Goal: Information Seeking & Learning: Learn about a topic

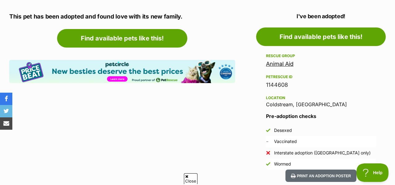
scroll to position [349, 0]
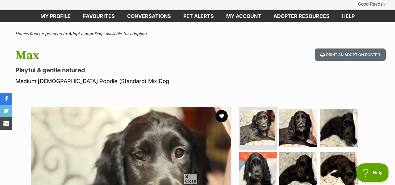
scroll to position [75, 0]
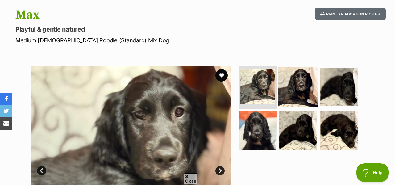
click at [302, 67] on img at bounding box center [299, 87] width 40 height 40
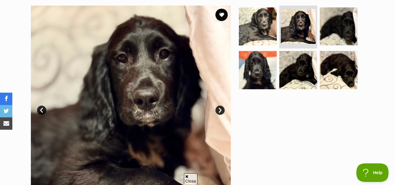
scroll to position [48, 0]
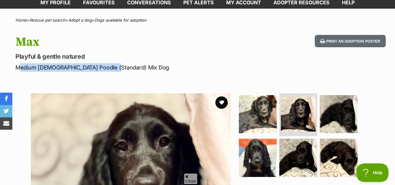
drag, startPoint x: 15, startPoint y: 55, endPoint x: 109, endPoint y: 55, distance: 93.6
click at [109, 63] on p "Medium [DEMOGRAPHIC_DATA] Poodle (Standard) Mix Dog" at bounding box center [128, 67] width 226 height 8
copy p "Medium [DEMOGRAPHIC_DATA] Poodle (Standard) Mix"
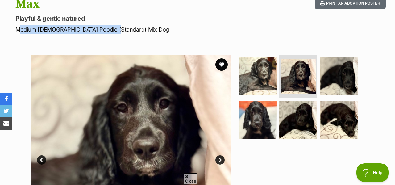
scroll to position [87, 0]
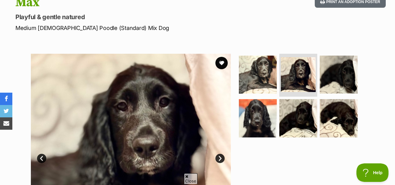
click at [371, 52] on section "Available 2 of 6 images 2 of 6 images 2 of 6 images 2 of 6 images 2 of 6 images…" at bounding box center [198, 148] width 352 height 209
drag, startPoint x: 38, startPoint y: 15, endPoint x: 99, endPoint y: 16, distance: 61.5
click at [99, 24] on p "Medium [DEMOGRAPHIC_DATA] Poodle (Standard) Mix Dog" at bounding box center [128, 28] width 226 height 8
copy p "[DEMOGRAPHIC_DATA] Poodle (Standard)"
click at [378, 44] on div "Available 2 of 6 images 2 of 6 images 2 of 6 images 2 of 6 images 2 of 6 images…" at bounding box center [197, 148] width 395 height 209
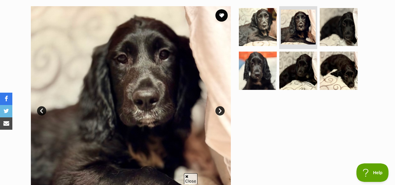
scroll to position [135, 0]
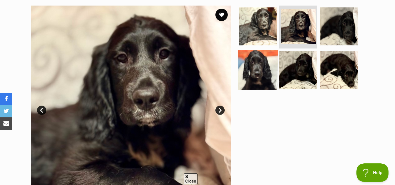
click at [254, 69] on img at bounding box center [258, 70] width 40 height 40
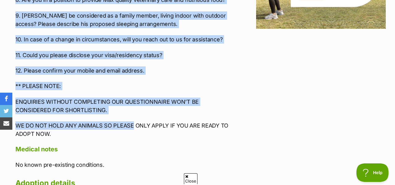
scroll to position [847, 0]
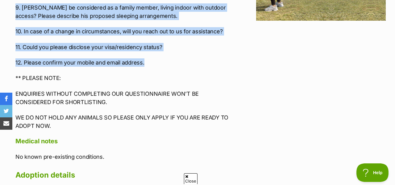
drag, startPoint x: 15, startPoint y: 68, endPoint x: 157, endPoint y: 29, distance: 147.2
copy div "9. Lore ips dolorsitam cons adipisc Eli’s doeiusm tem inc utlab et dol magnaali…"
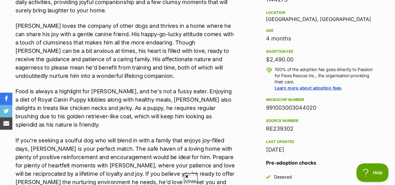
scroll to position [415, 0]
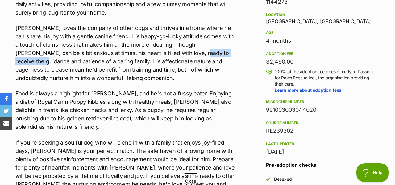
drag, startPoint x: 160, startPoint y: 42, endPoint x: 217, endPoint y: 44, distance: 57.5
click at [217, 44] on p "[PERSON_NAME] loves the company of other dogs and thrives in a home where he ca…" at bounding box center [125, 53] width 220 height 58
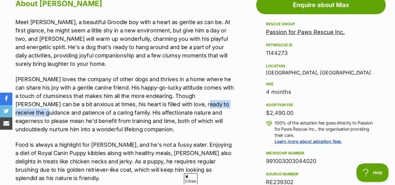
scroll to position [364, 0]
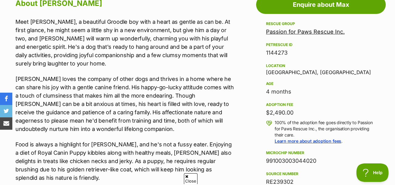
click at [179, 75] on p "[PERSON_NAME] loves the company of other dogs and thrives in a home where he ca…" at bounding box center [125, 104] width 220 height 58
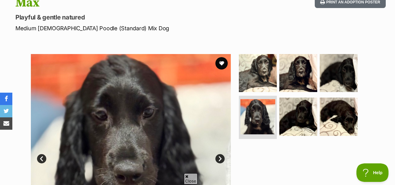
scroll to position [93, 0]
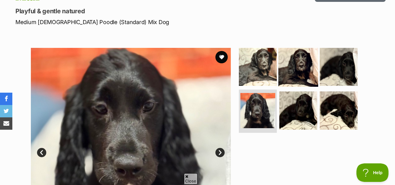
click at [306, 68] on img at bounding box center [299, 67] width 40 height 40
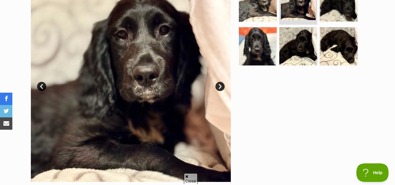
scroll to position [126, 0]
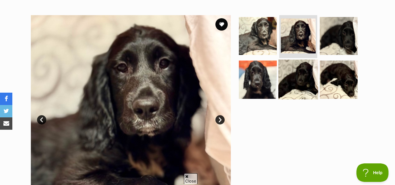
click at [290, 78] on img at bounding box center [299, 80] width 40 height 40
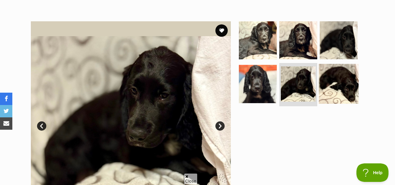
scroll to position [108, 0]
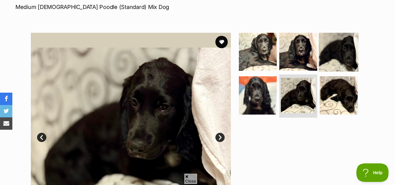
click at [333, 38] on img at bounding box center [339, 52] width 40 height 40
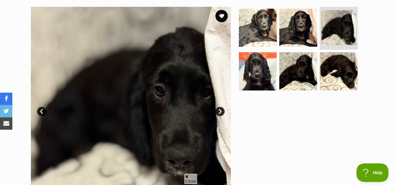
scroll to position [129, 0]
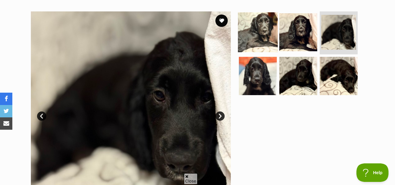
click at [263, 18] on img at bounding box center [258, 32] width 40 height 40
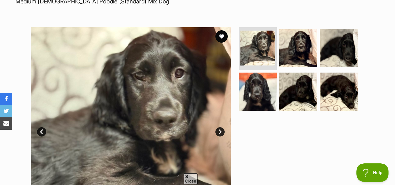
scroll to position [116, 0]
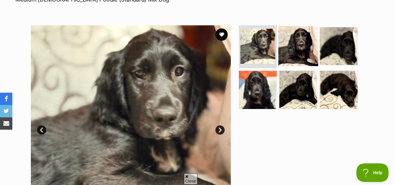
click at [290, 27] on img at bounding box center [299, 46] width 40 height 40
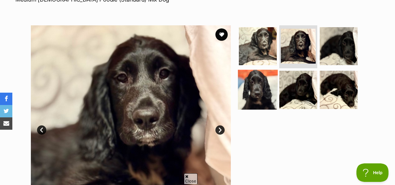
click at [272, 70] on img at bounding box center [258, 90] width 40 height 40
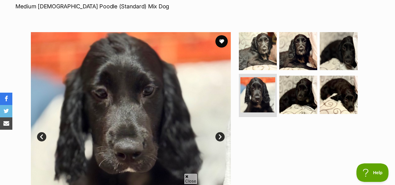
scroll to position [100, 0]
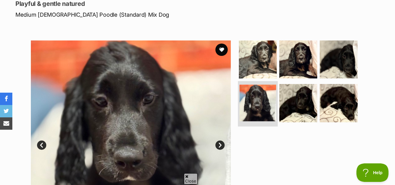
click at [262, 88] on img at bounding box center [258, 103] width 37 height 37
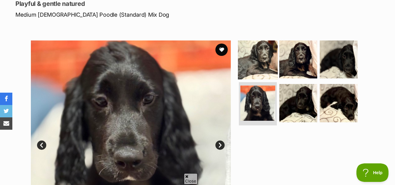
click at [258, 41] on img at bounding box center [258, 59] width 40 height 40
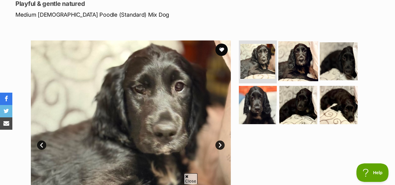
click at [300, 45] on img at bounding box center [299, 61] width 40 height 40
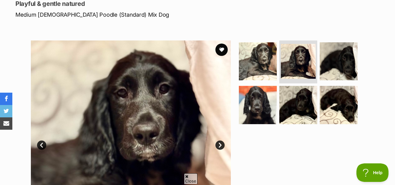
scroll to position [104, 0]
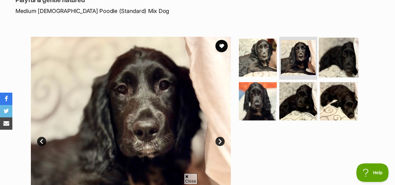
click at [337, 44] on img at bounding box center [339, 57] width 40 height 40
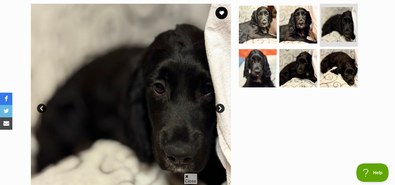
scroll to position [137, 0]
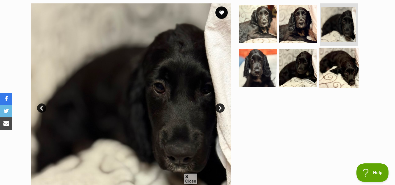
click at [338, 51] on img at bounding box center [339, 68] width 40 height 40
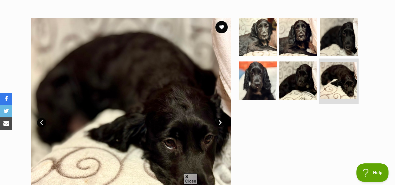
scroll to position [120, 0]
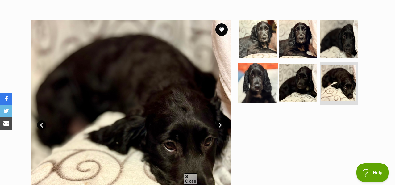
click at [258, 63] on img at bounding box center [258, 83] width 40 height 40
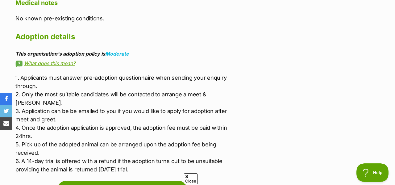
scroll to position [985, 0]
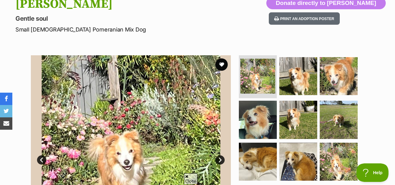
scroll to position [85, 0]
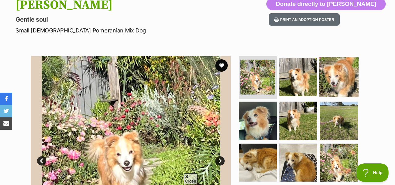
click at [336, 62] on img at bounding box center [339, 77] width 40 height 40
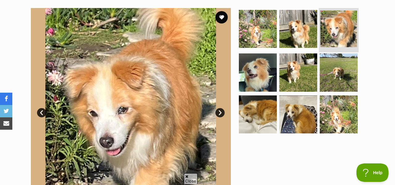
scroll to position [143, 0]
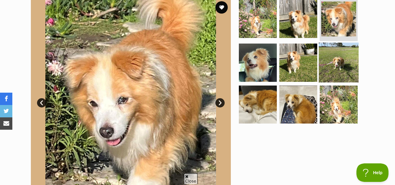
click at [336, 50] on img at bounding box center [339, 63] width 40 height 40
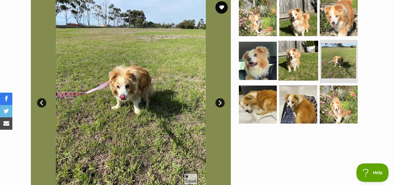
click at [300, 47] on img at bounding box center [299, 61] width 40 height 40
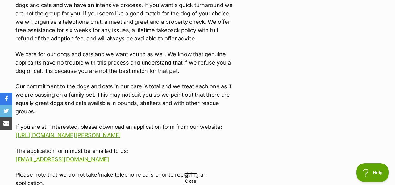
scroll to position [890, 0]
